Goal: Navigation & Orientation: Find specific page/section

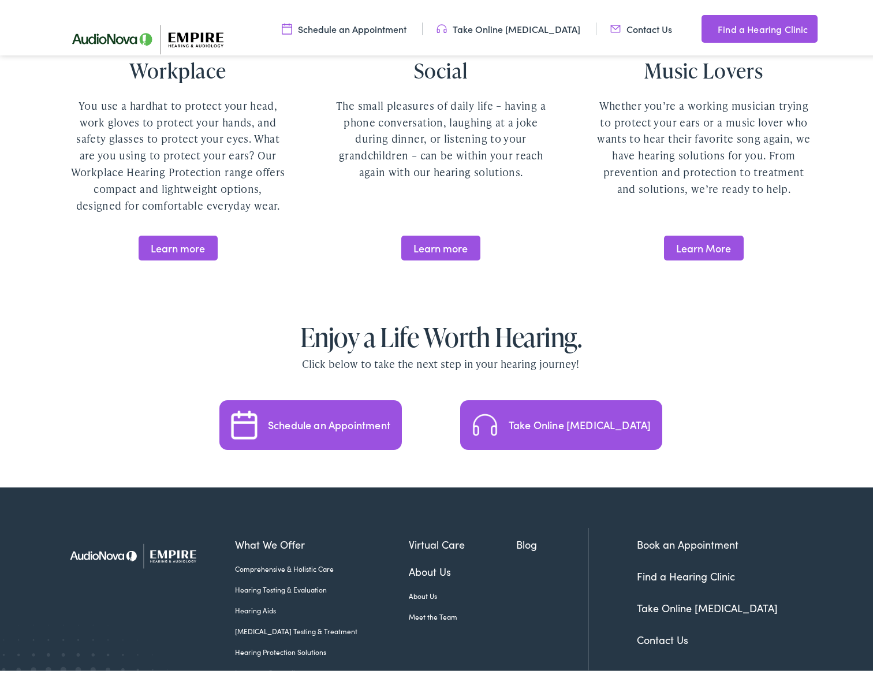
scroll to position [2289, 0]
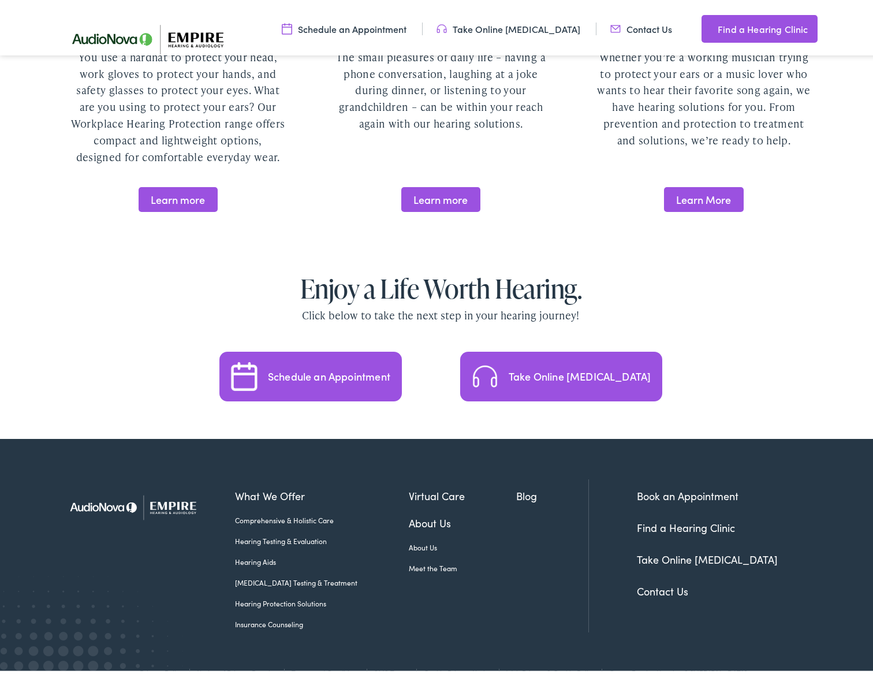
click at [687, 517] on link "Find a Hearing Clinic" at bounding box center [687, 524] width 98 height 14
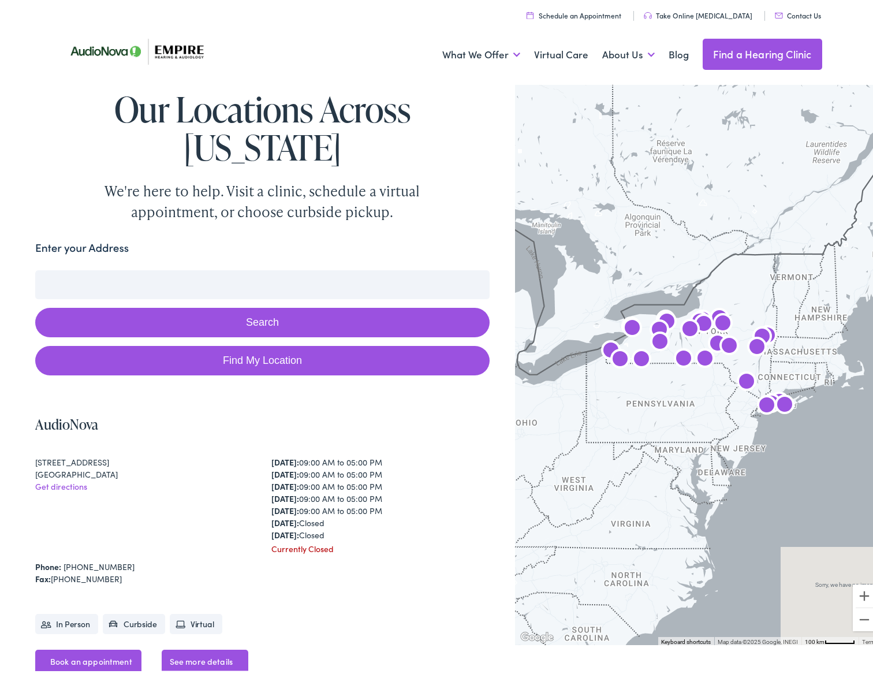
click at [199, 267] on input "Enter your Address" at bounding box center [262, 281] width 455 height 29
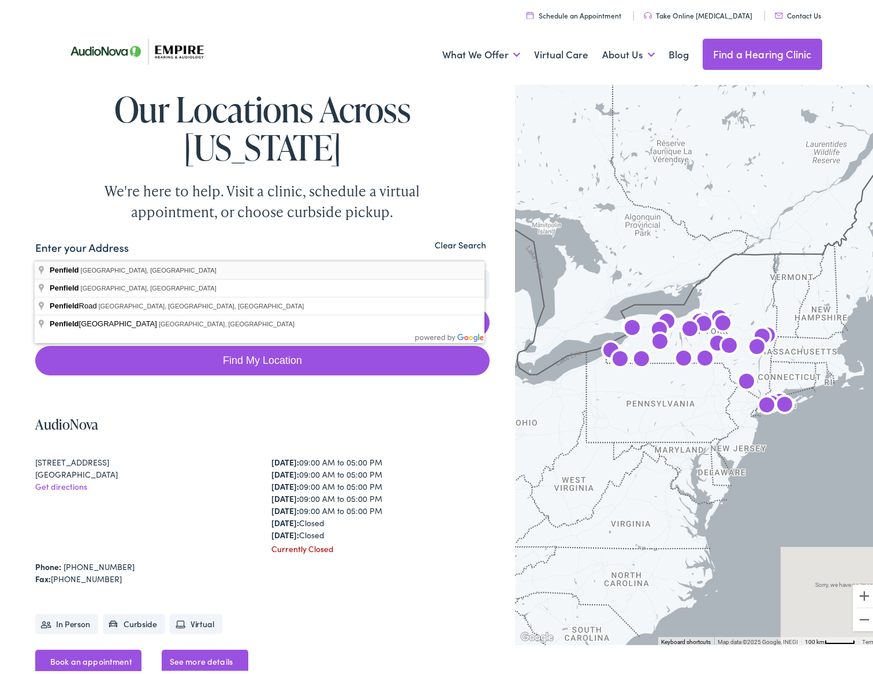
type input "Penfield, NY, USA"
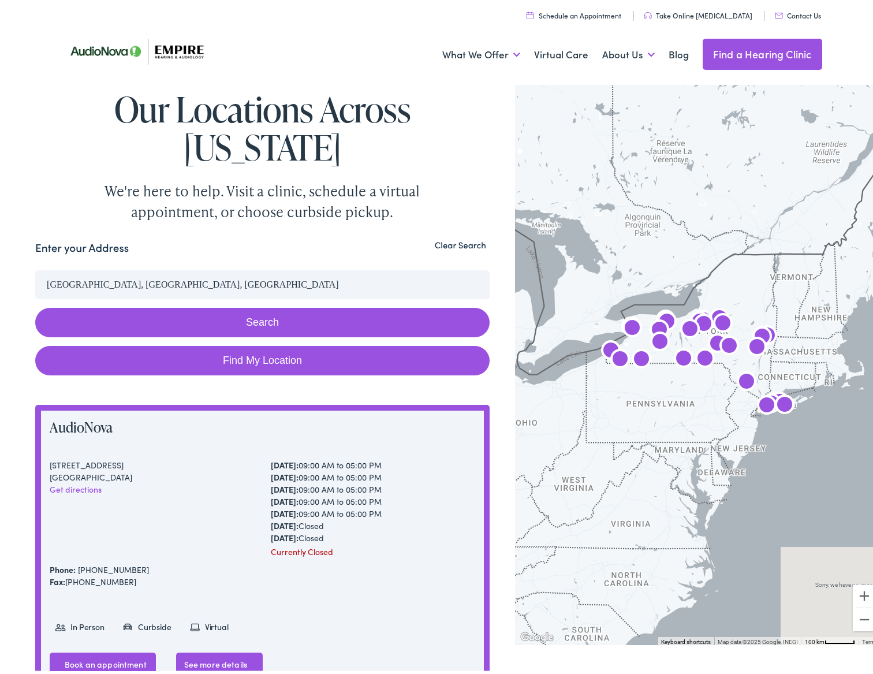
click at [247, 304] on button "Search" at bounding box center [262, 318] width 455 height 29
click at [256, 304] on button "Search" at bounding box center [262, 318] width 455 height 29
click at [857, 596] on button "Zoom in" at bounding box center [864, 592] width 23 height 23
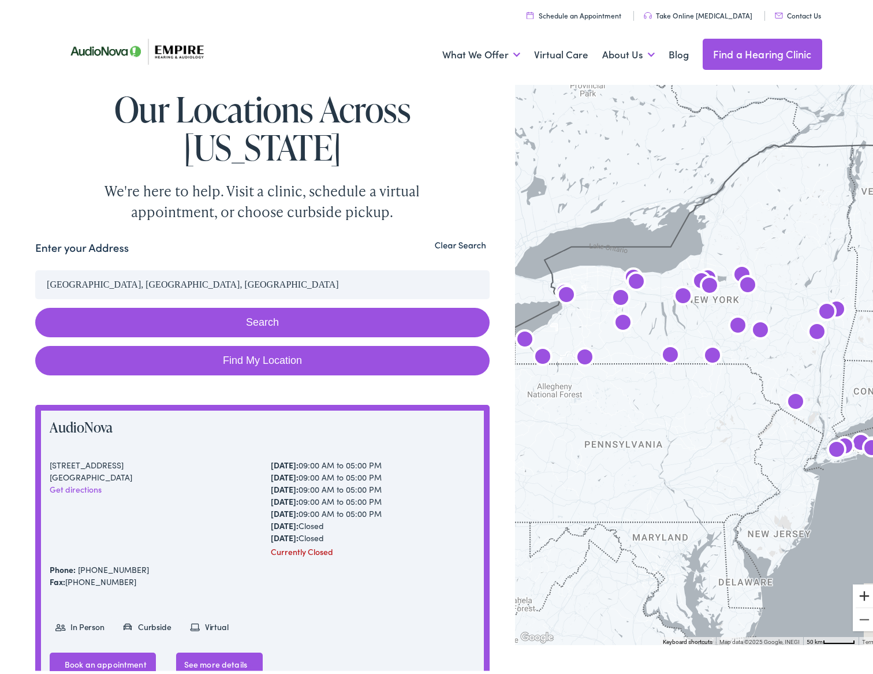
click at [857, 596] on button "Zoom in" at bounding box center [864, 592] width 23 height 23
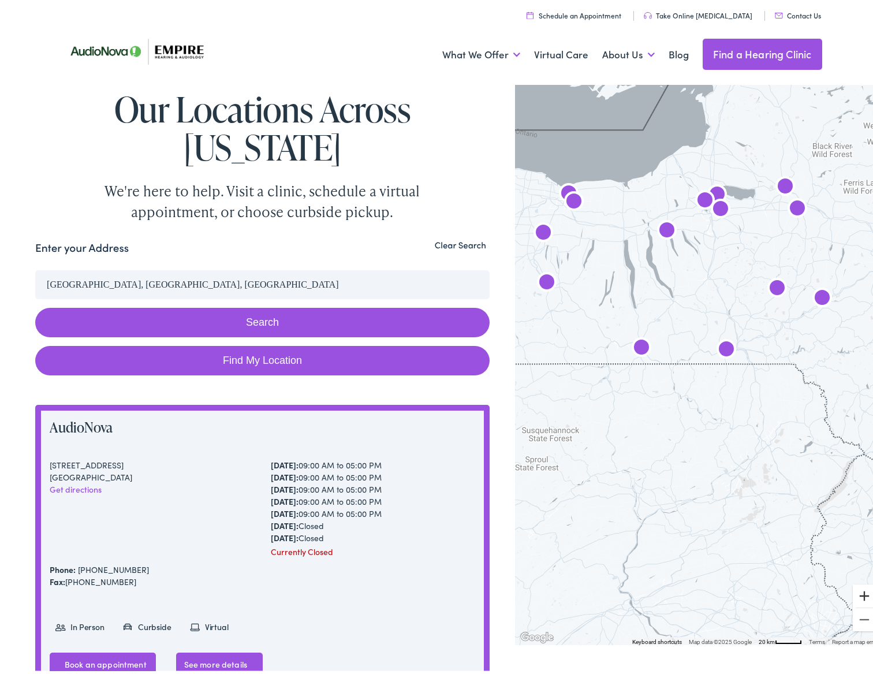
click at [857, 596] on button "Zoom in" at bounding box center [864, 592] width 23 height 23
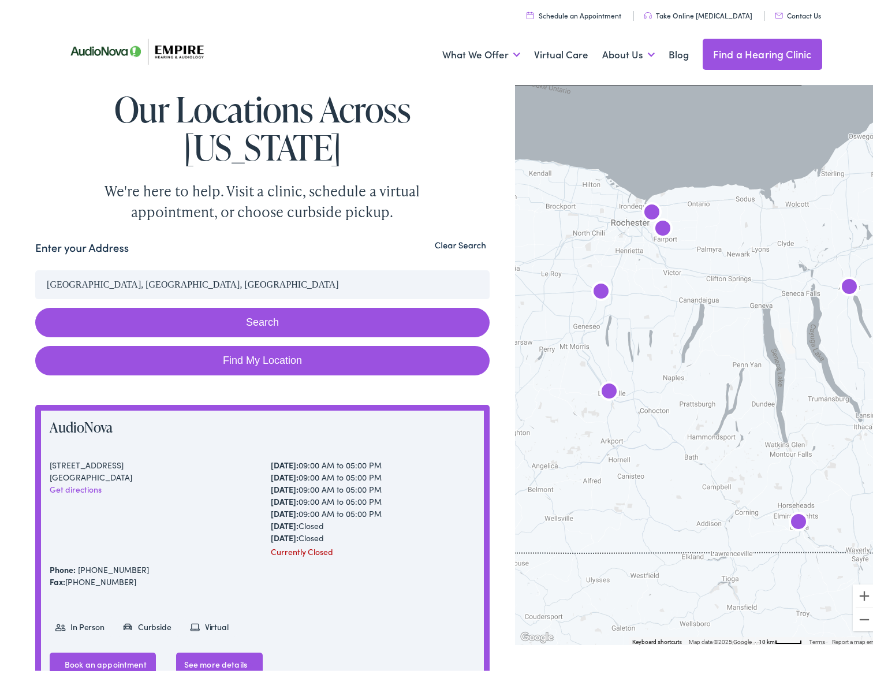
drag, startPoint x: 634, startPoint y: 307, endPoint x: 850, endPoint y: 496, distance: 287.0
click at [850, 496] on div at bounding box center [698, 360] width 367 height 564
click at [653, 224] on img "AudioNova" at bounding box center [663, 227] width 28 height 28
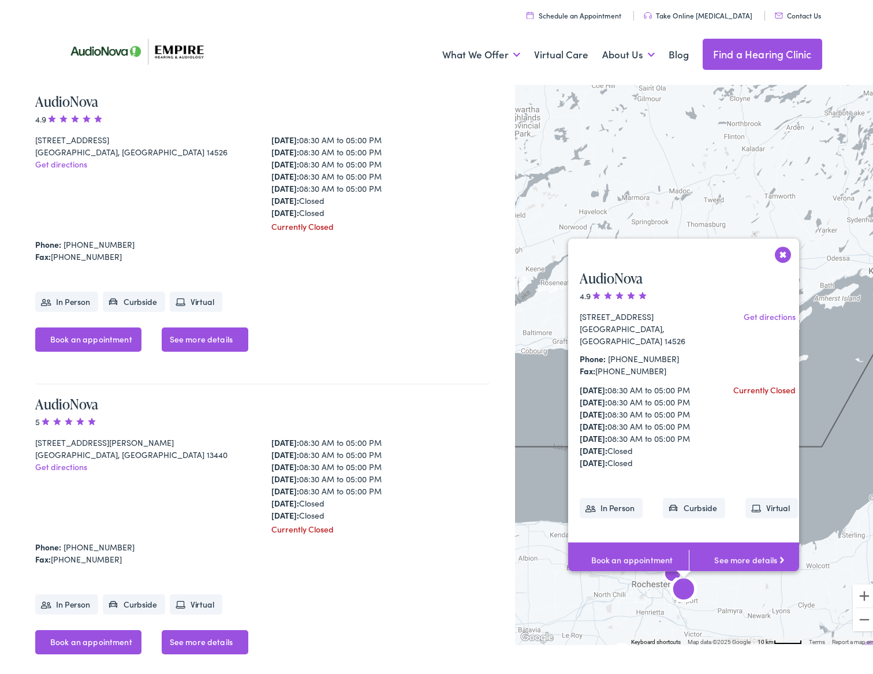
scroll to position [5763, 0]
click at [742, 539] on link "See more details" at bounding box center [749, 557] width 121 height 36
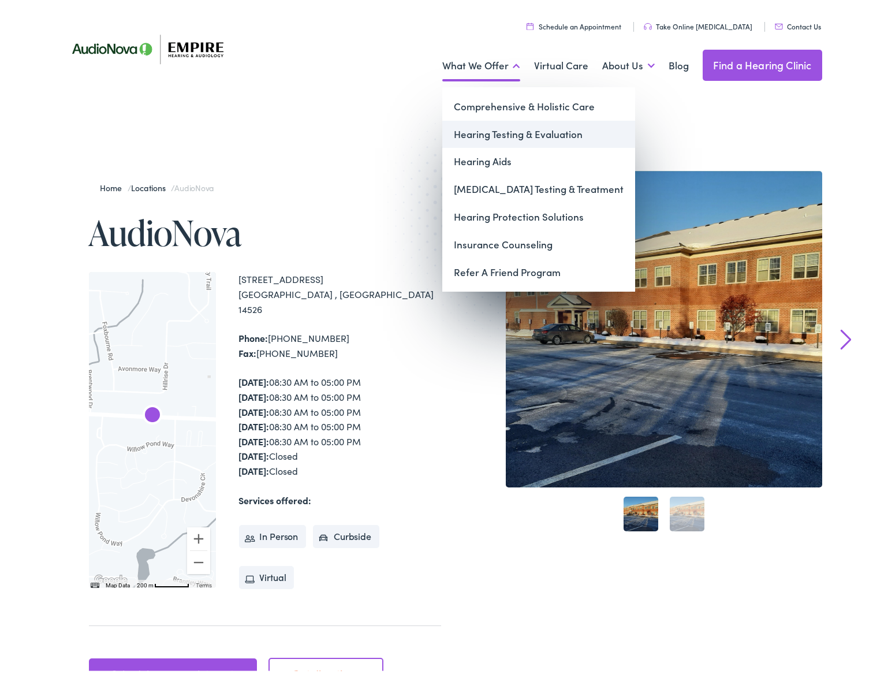
click at [493, 132] on link "Hearing Testing & Evaluation" at bounding box center [539, 131] width 193 height 28
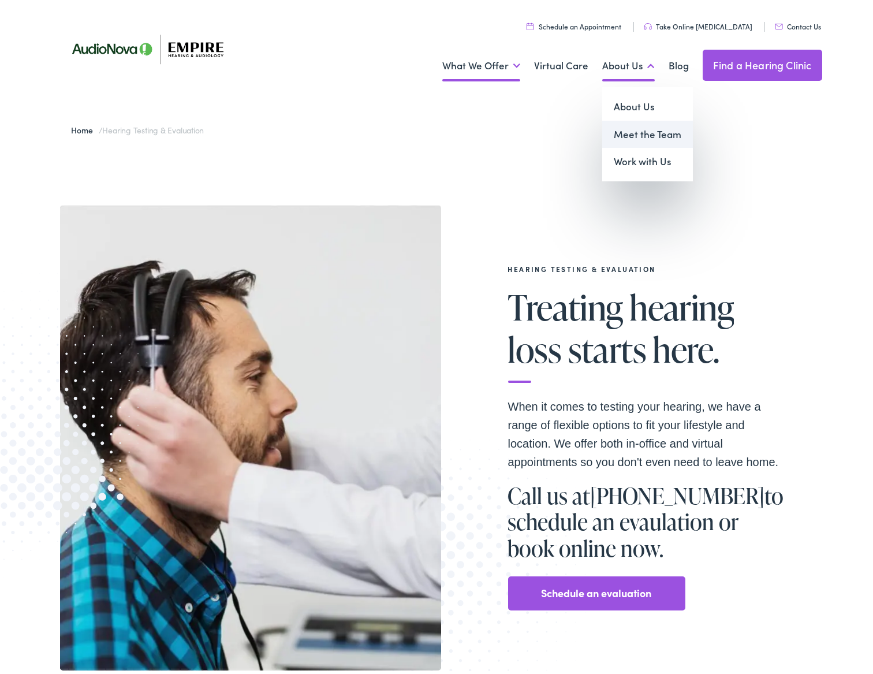
click at [638, 130] on link "Meet the Team" at bounding box center [648, 131] width 91 height 28
